Goal: Task Accomplishment & Management: Manage account settings

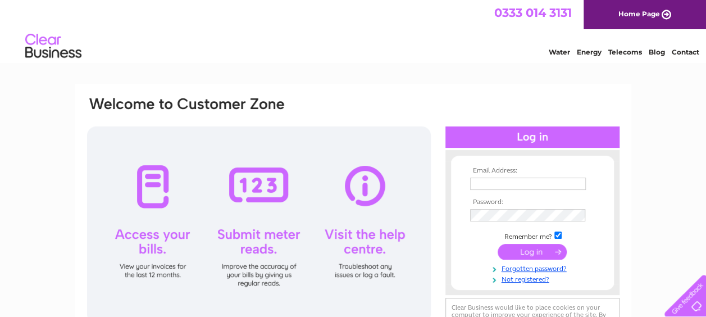
type input "[EMAIL_ADDRESS][DOMAIN_NAME]"
click at [537, 255] on input "submit" at bounding box center [532, 252] width 69 height 16
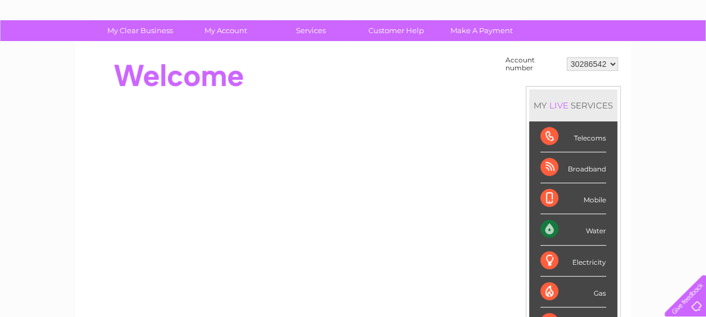
scroll to position [74, 0]
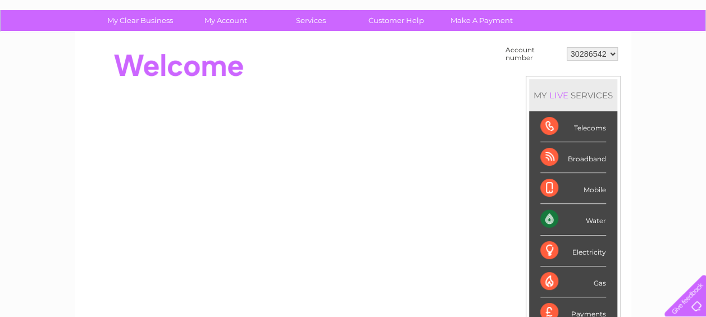
click at [600, 215] on div "Water" at bounding box center [573, 219] width 66 height 31
click at [562, 217] on div "Water" at bounding box center [573, 219] width 66 height 31
click at [591, 217] on div "Water" at bounding box center [573, 219] width 66 height 31
click at [553, 217] on div "Water" at bounding box center [573, 219] width 66 height 31
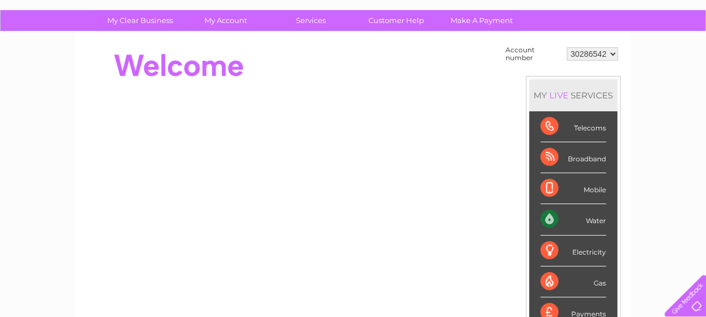
click at [606, 218] on div "Water" at bounding box center [573, 219] width 66 height 31
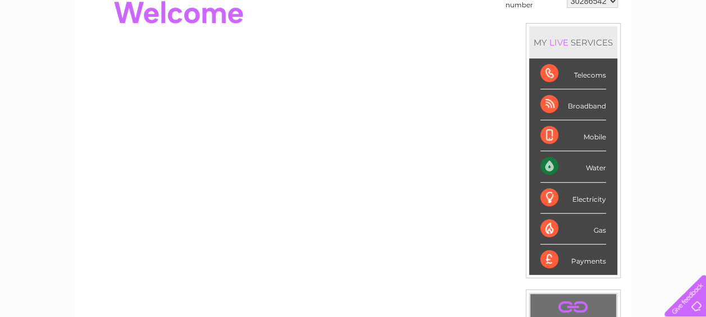
scroll to position [144, 0]
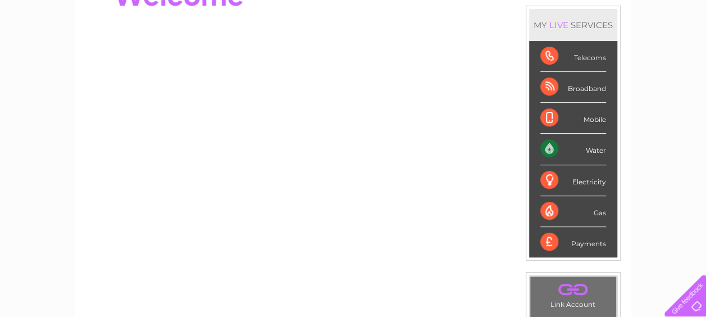
click at [551, 140] on div "Water" at bounding box center [573, 149] width 66 height 31
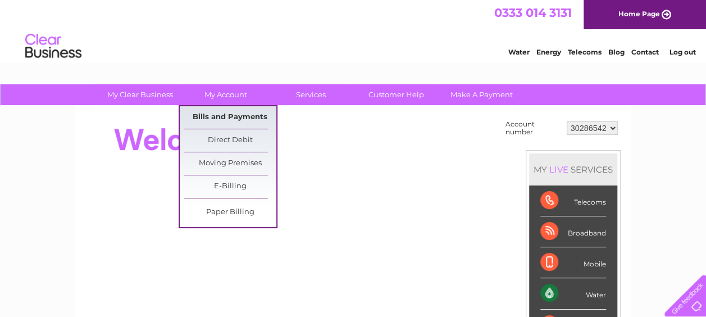
click at [220, 122] on link "Bills and Payments" at bounding box center [230, 117] width 93 height 22
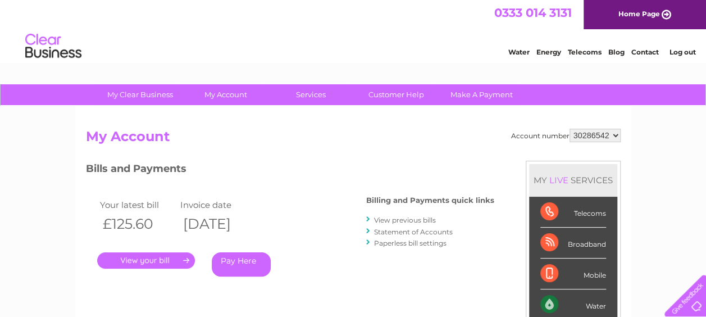
click at [369, 219] on div at bounding box center [368, 219] width 5 height 11
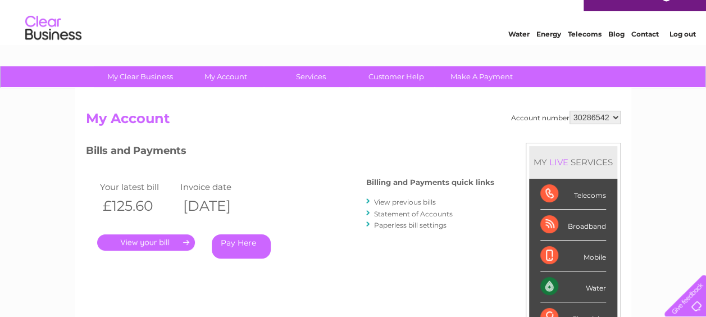
scroll to position [28, 0]
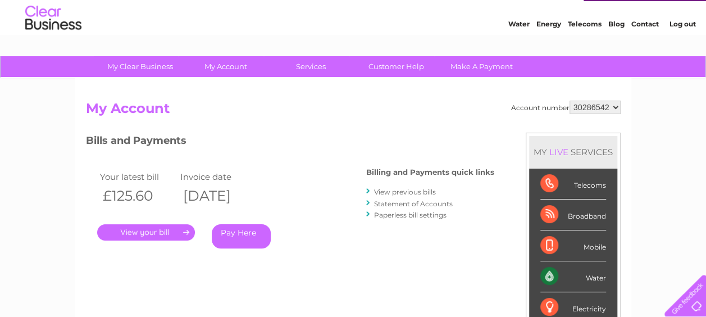
click at [371, 192] on div at bounding box center [368, 191] width 5 height 11
click at [392, 192] on link "View previous bills" at bounding box center [405, 192] width 62 height 8
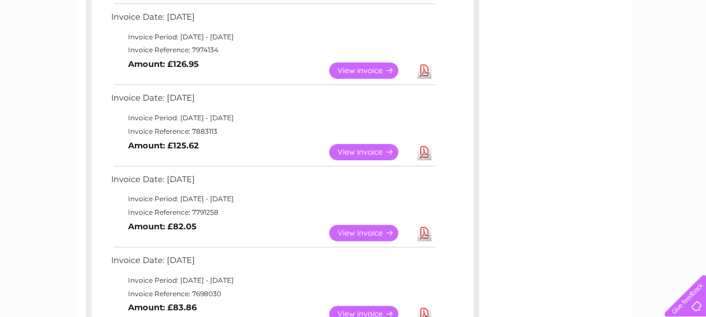
scroll to position [275, 0]
